Goal: Navigation & Orientation: Find specific page/section

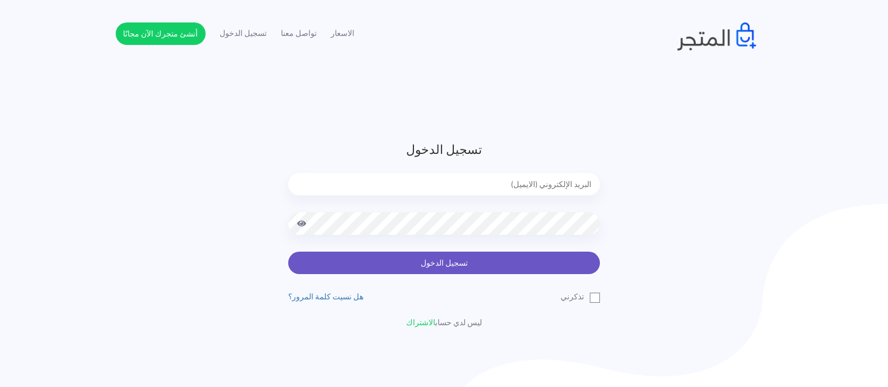
type input "[EMAIL_ADDRESS][DOMAIN_NAME]"
click at [524, 261] on button "تسجيل الدخول" at bounding box center [444, 263] width 312 height 22
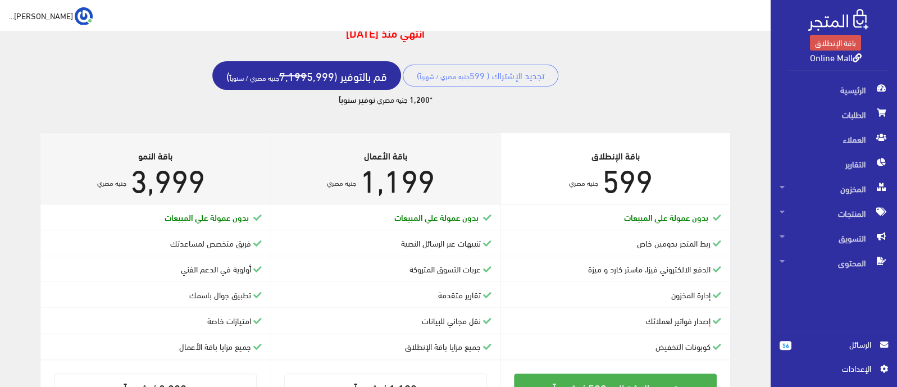
scroll to position [140, 0]
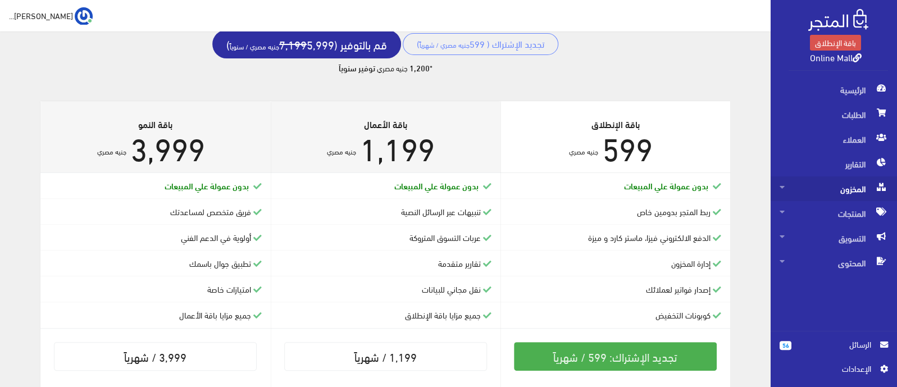
click at [858, 195] on span "المخزون" at bounding box center [834, 188] width 108 height 25
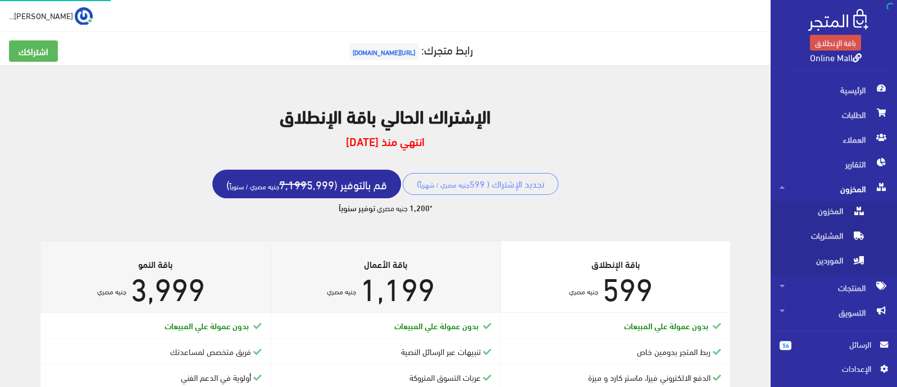
click at [858, 195] on span "المخزون" at bounding box center [834, 188] width 108 height 25
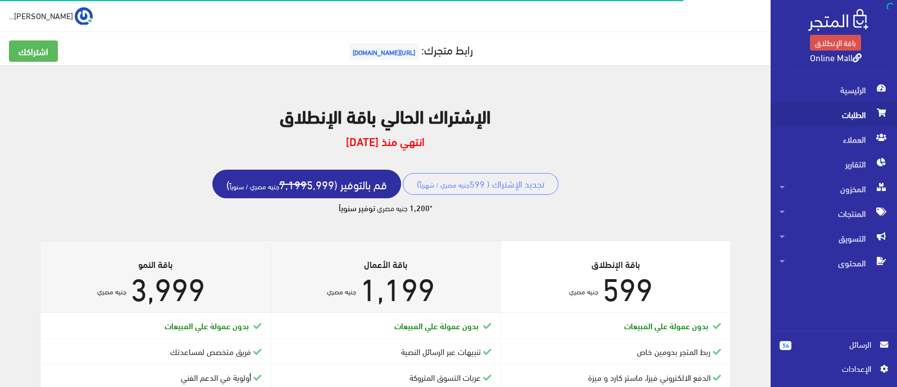
click at [862, 119] on span "الطلبات" at bounding box center [834, 114] width 108 height 25
click at [856, 113] on span "الطلبات" at bounding box center [834, 114] width 108 height 25
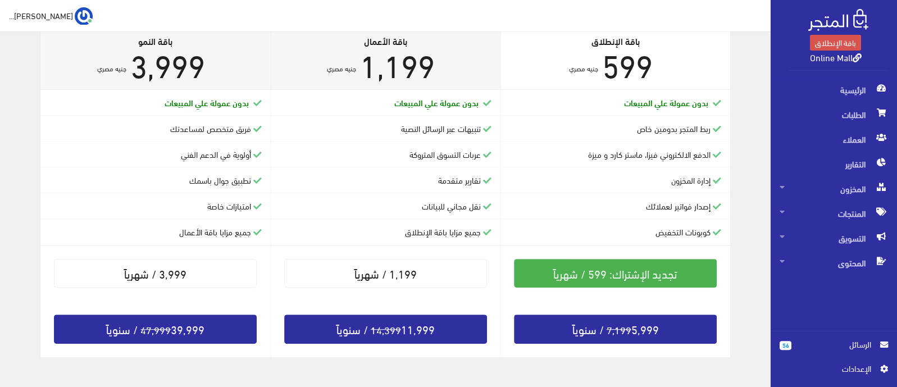
scroll to position [254, 0]
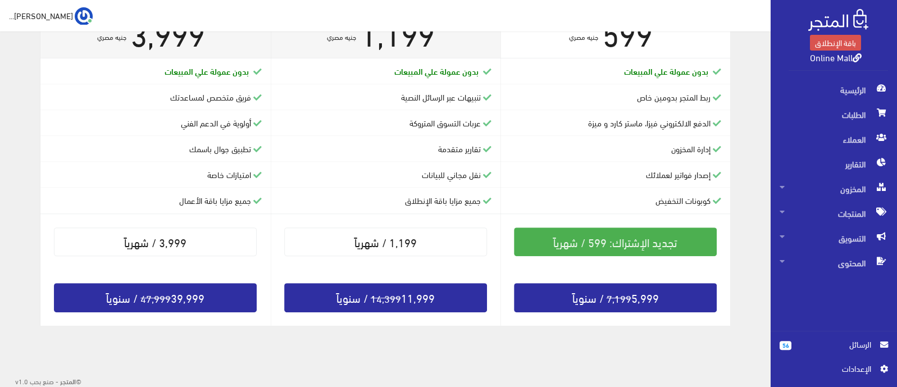
click at [862, 343] on span "الرسائل" at bounding box center [835, 344] width 71 height 12
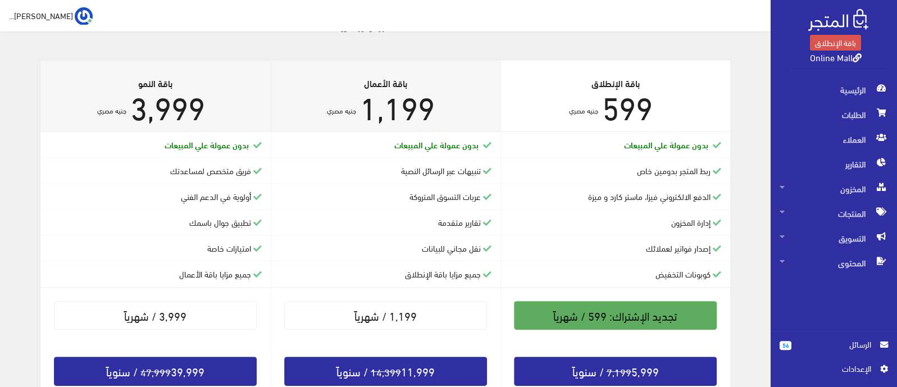
scroll to position [254, 0]
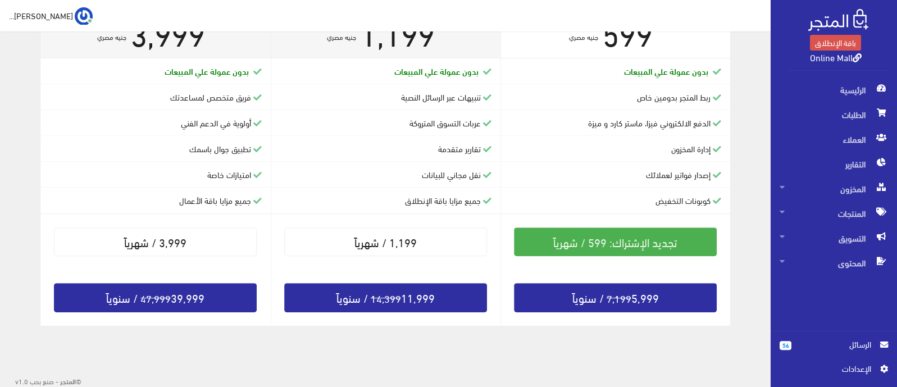
click at [831, 59] on link "Online Mall" at bounding box center [836, 57] width 52 height 16
